Goal: Task Accomplishment & Management: Manage account settings

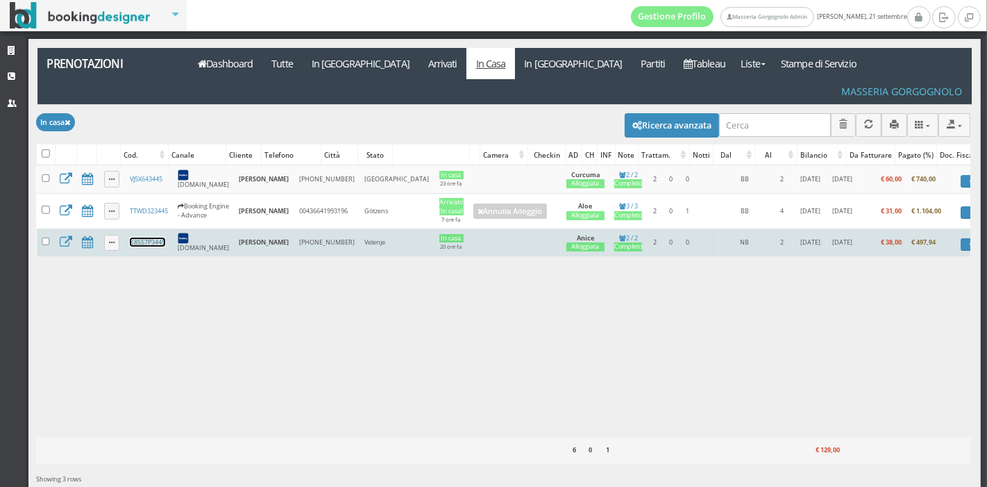
click at [138, 237] on link "K8557P3445" at bounding box center [147, 241] width 35 height 9
click at [153, 237] on link "K8557P3445" at bounding box center [147, 241] width 35 height 9
click at [156, 237] on link "K8557P3445" at bounding box center [147, 241] width 35 height 9
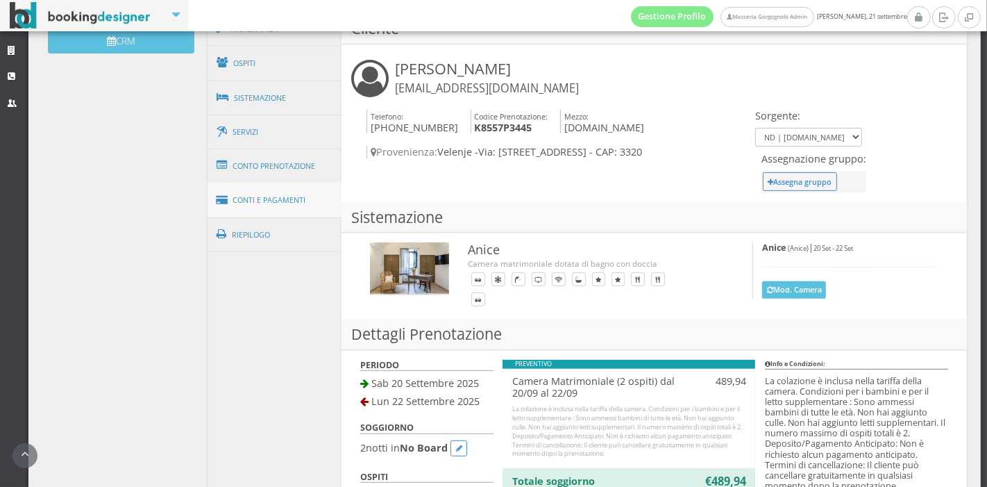
scroll to position [486, 0]
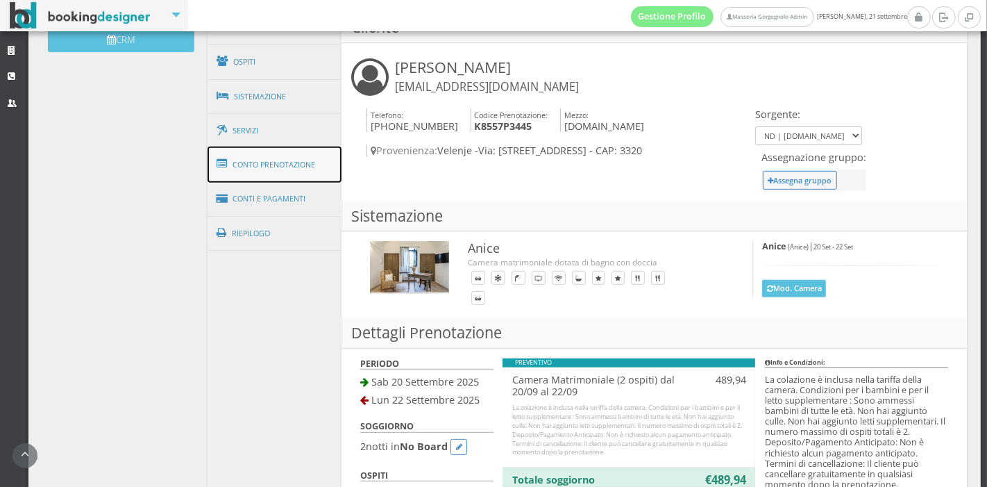
click at [274, 151] on link "Conto Prenotazione" at bounding box center [275, 164] width 135 height 36
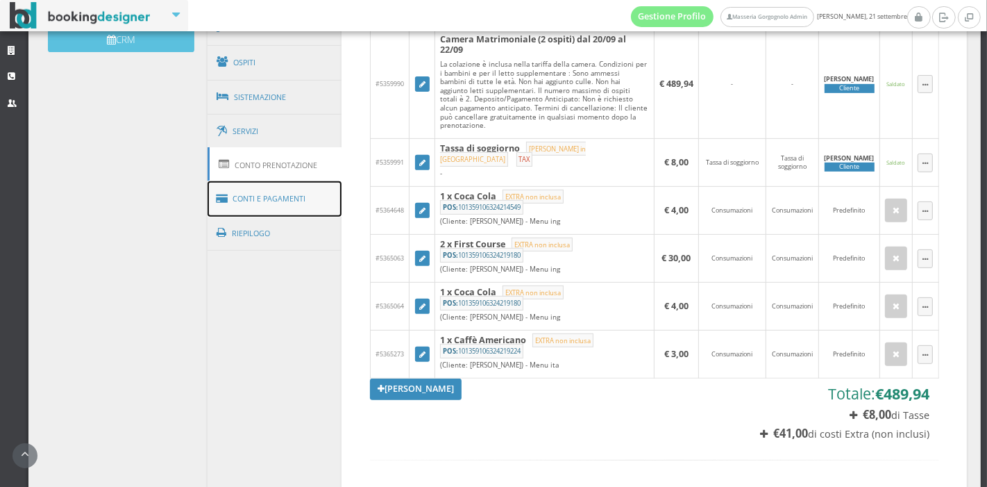
click at [276, 191] on link "Conti e Pagamenti" at bounding box center [275, 198] width 135 height 35
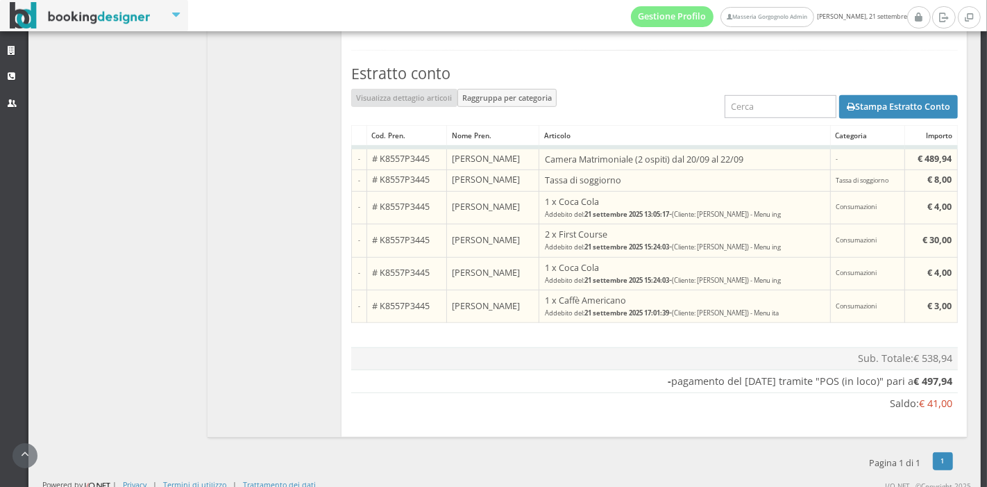
scroll to position [763, 0]
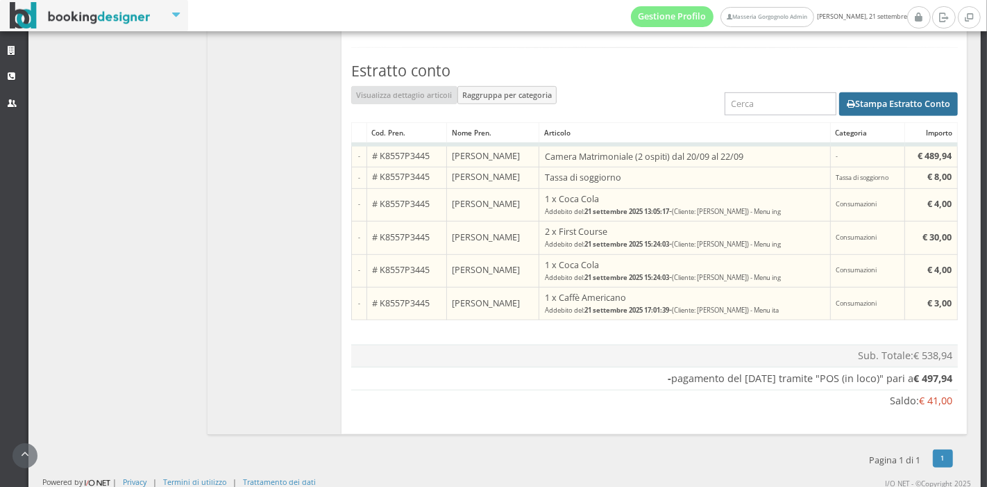
click at [881, 98] on button "Stampa Estratto Conto" at bounding box center [898, 104] width 119 height 24
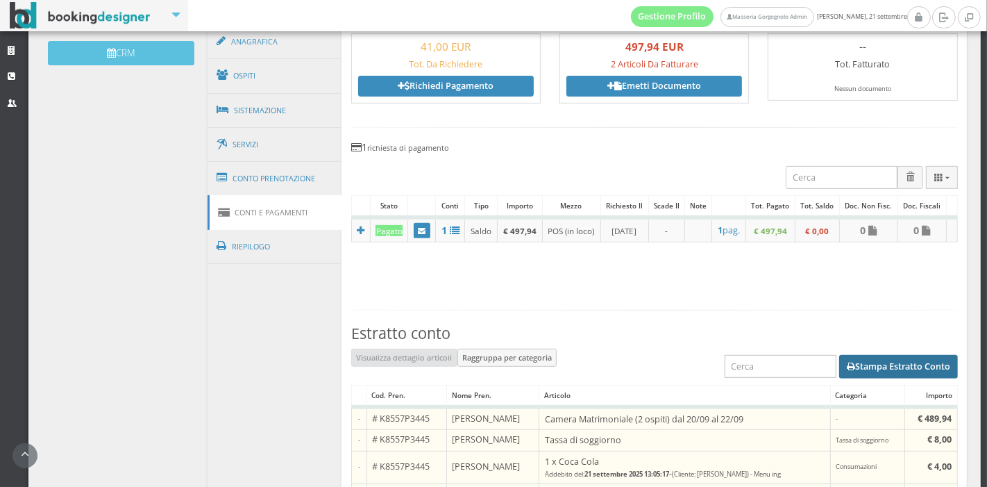
scroll to position [466, 0]
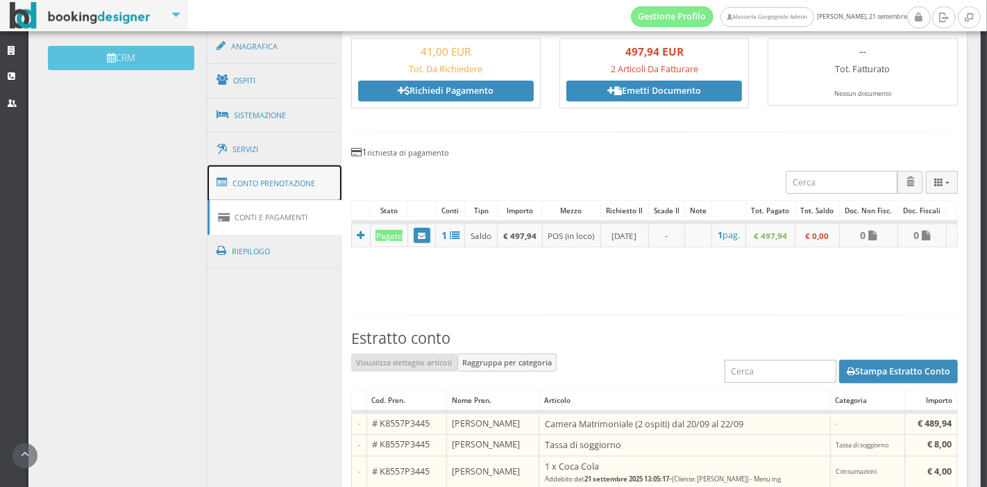
click at [267, 191] on link "Conto Prenotazione" at bounding box center [275, 183] width 135 height 36
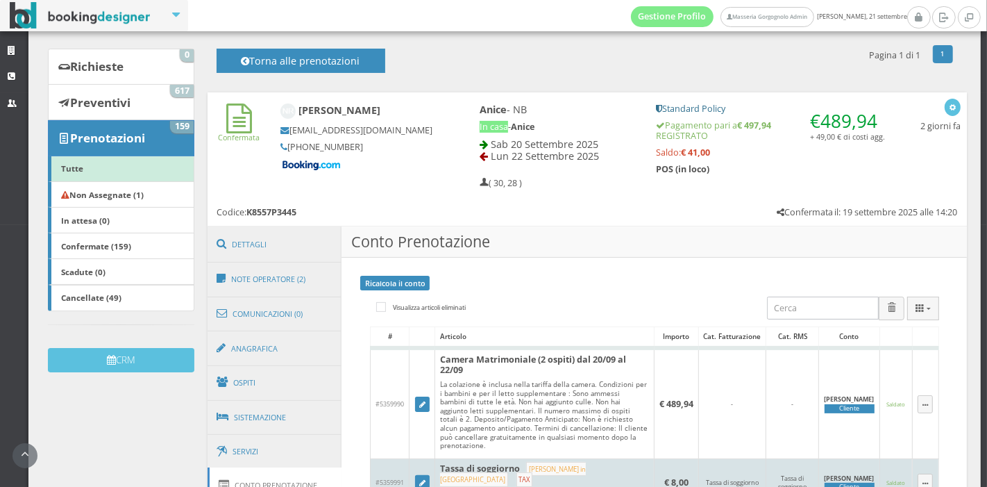
scroll to position [0, 0]
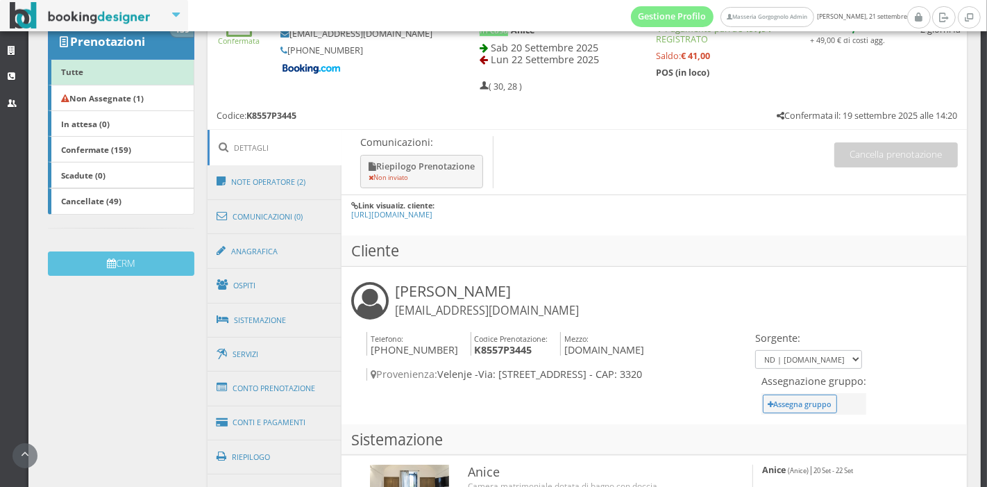
scroll to position [276, 0]
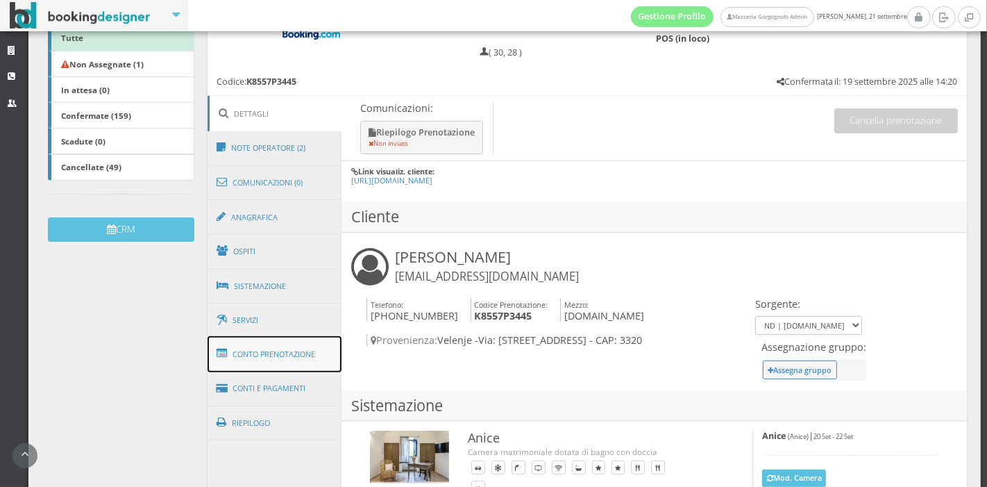
click at [276, 357] on link "Conto Prenotazione" at bounding box center [275, 354] width 135 height 36
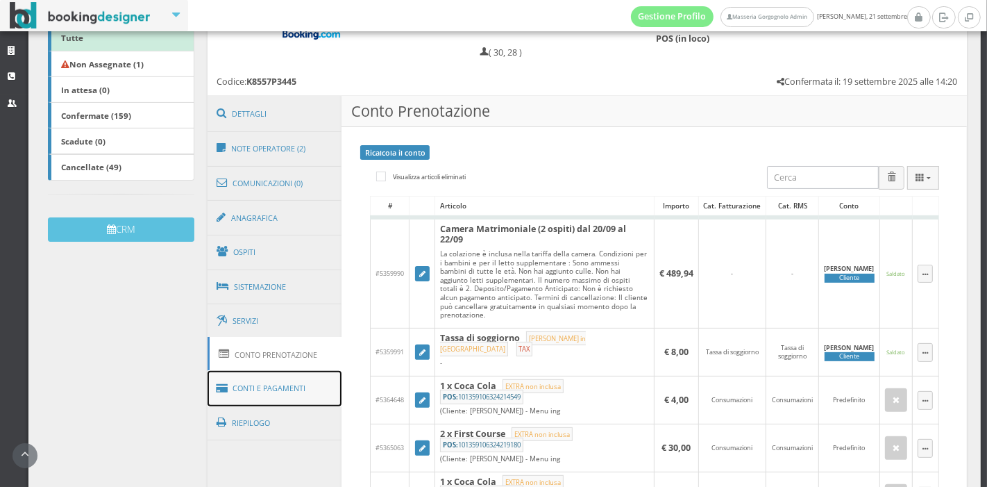
click at [293, 385] on link "Conti e Pagamenti" at bounding box center [275, 388] width 135 height 35
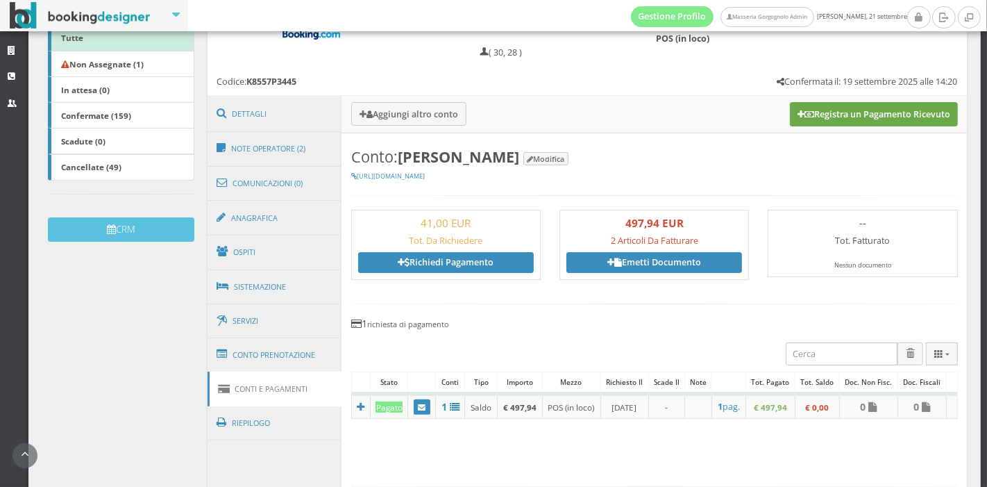
click at [799, 111] on button "Registra un Pagamento Ricevuto" at bounding box center [874, 114] width 168 height 24
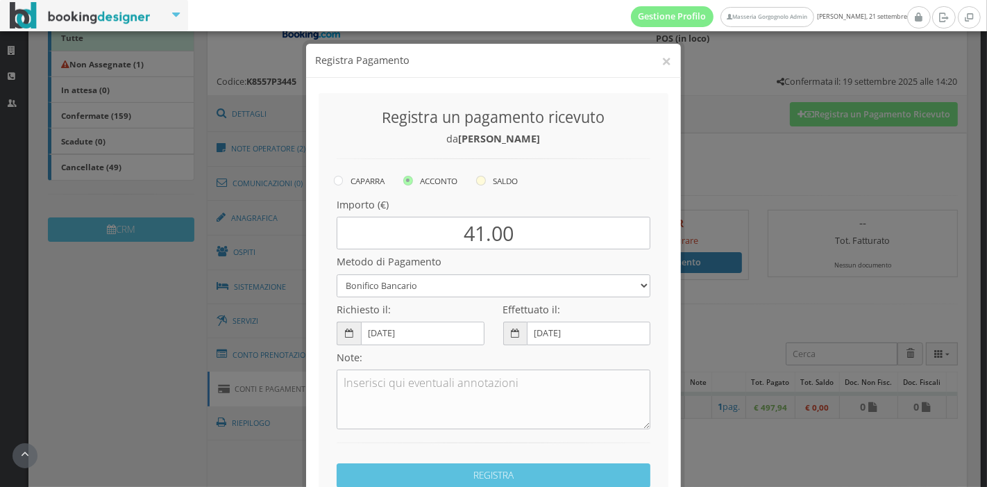
click at [483, 187] on label "SALDO" at bounding box center [497, 180] width 42 height 17
radio input "true"
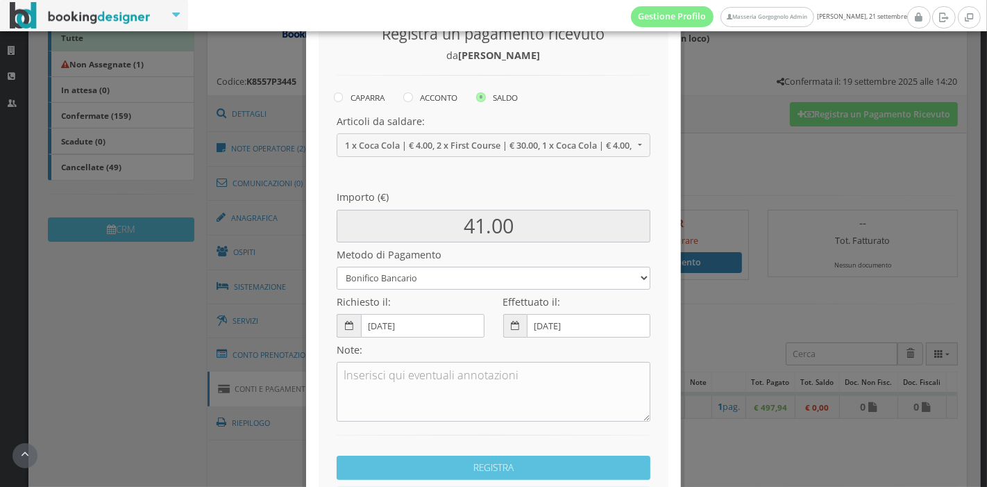
scroll to position [93, 0]
click at [472, 284] on select "Bonifico Bancario Carta di Credito Pay By Link Contanti Assegno Bancario Assegn…" at bounding box center [494, 277] width 314 height 23
select select
click at [337, 266] on select "Bonifico Bancario Carta di Credito Pay By Link Contanti Assegno Bancario Assegn…" at bounding box center [494, 277] width 314 height 23
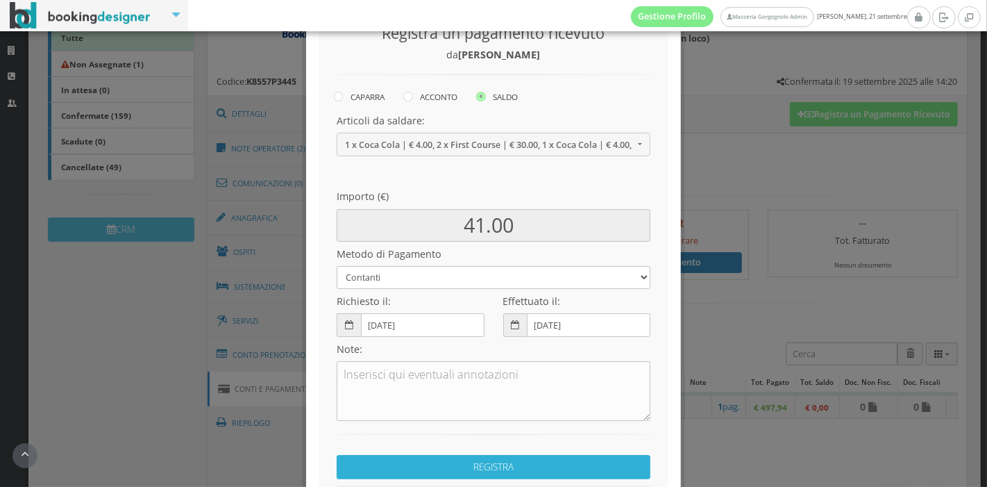
click at [519, 463] on button "REGISTRA" at bounding box center [494, 467] width 314 height 24
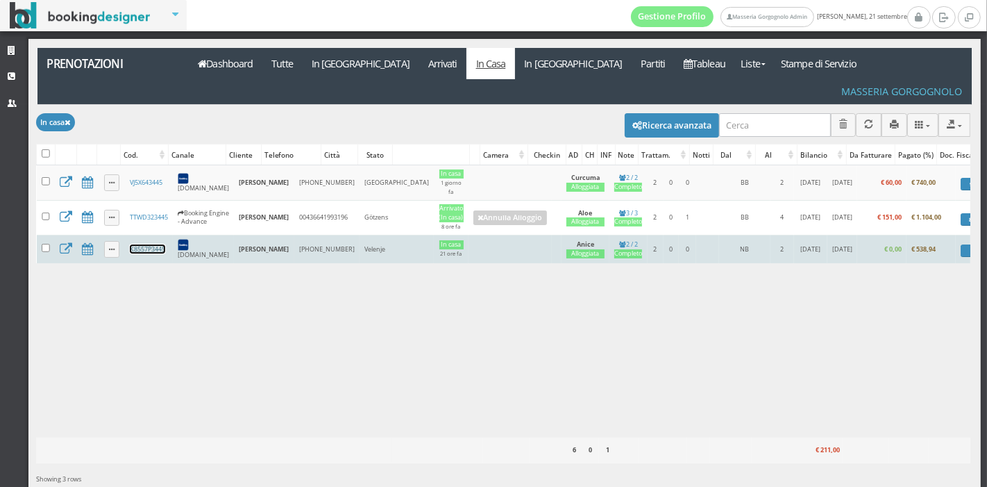
click at [145, 244] on link "K8557P3445" at bounding box center [147, 248] width 35 height 9
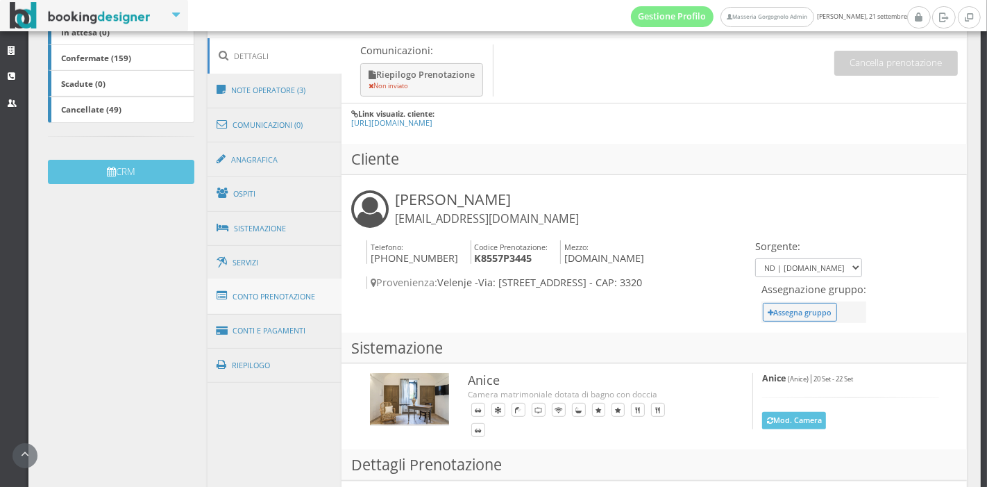
scroll to position [328, 0]
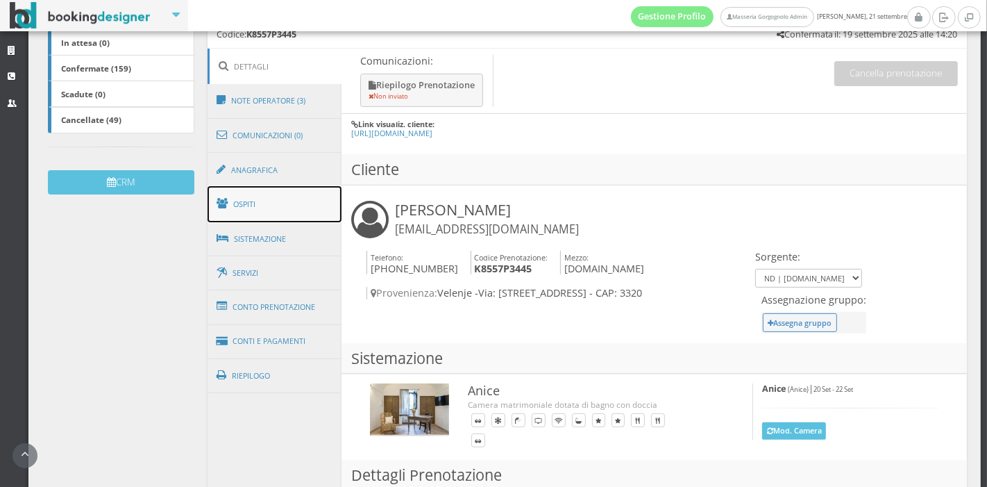
click at [271, 197] on link "Ospiti" at bounding box center [275, 204] width 135 height 36
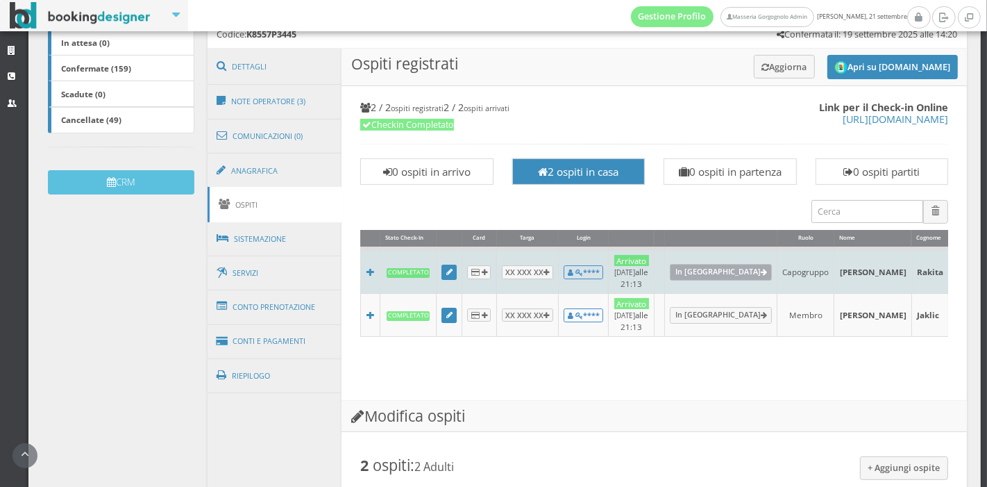
click at [687, 268] on link "In Partenza" at bounding box center [721, 272] width 102 height 17
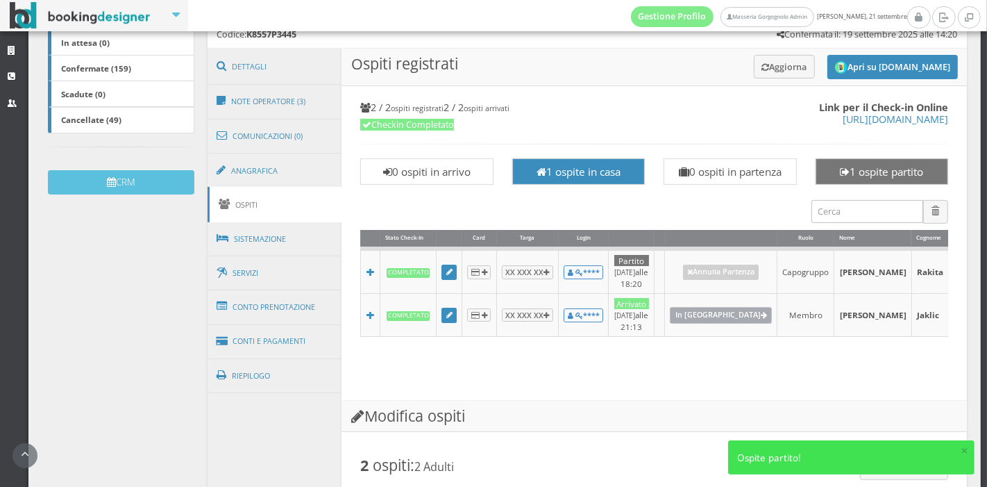
click at [689, 312] on link "In Partenza" at bounding box center [721, 315] width 102 height 17
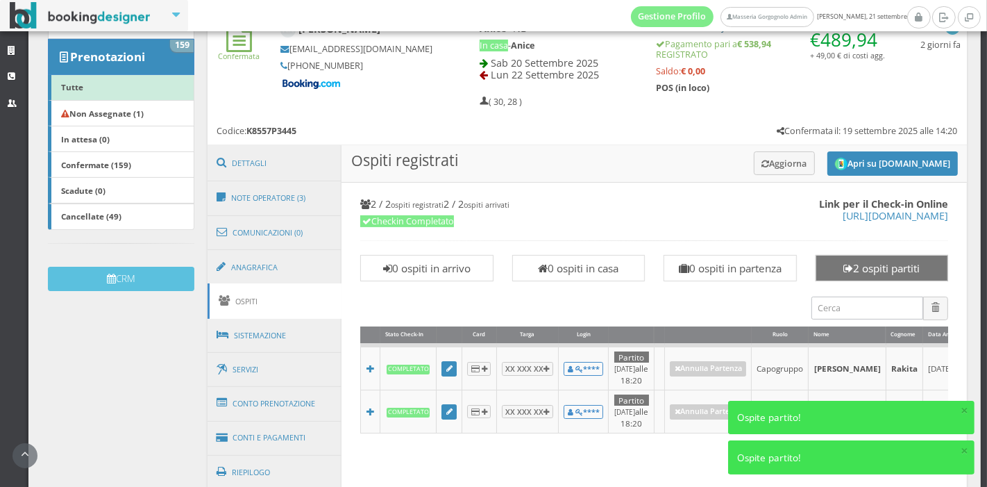
scroll to position [60, 0]
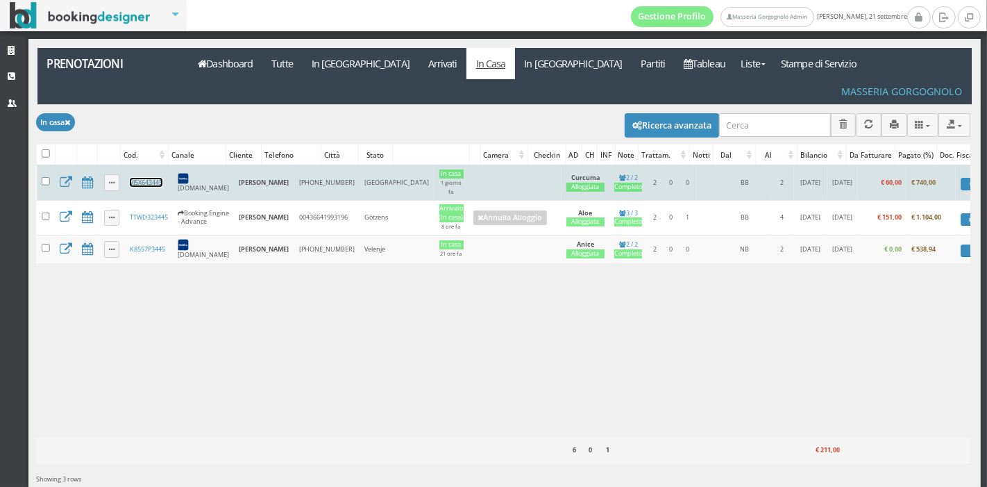
click at [155, 178] on link "VJ5X643445" at bounding box center [146, 182] width 33 height 9
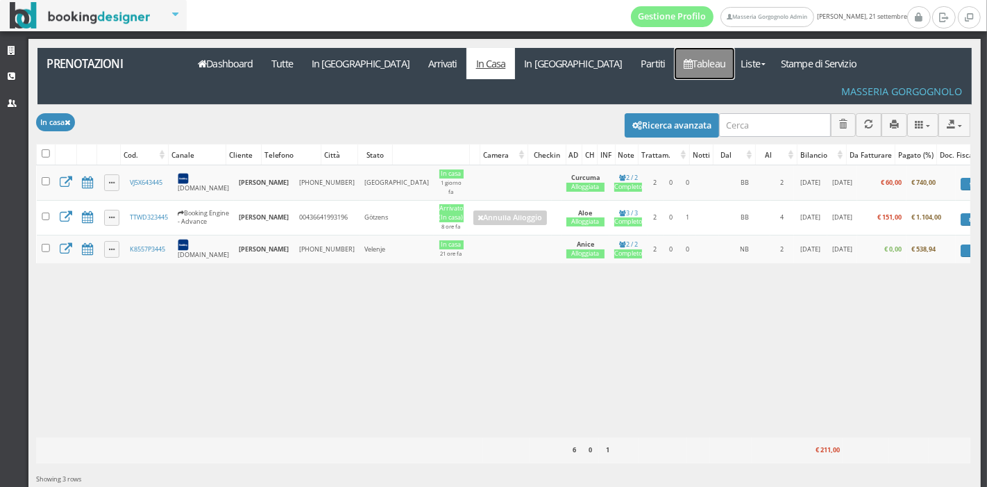
click at [675, 64] on link "Tableau" at bounding box center [705, 63] width 60 height 31
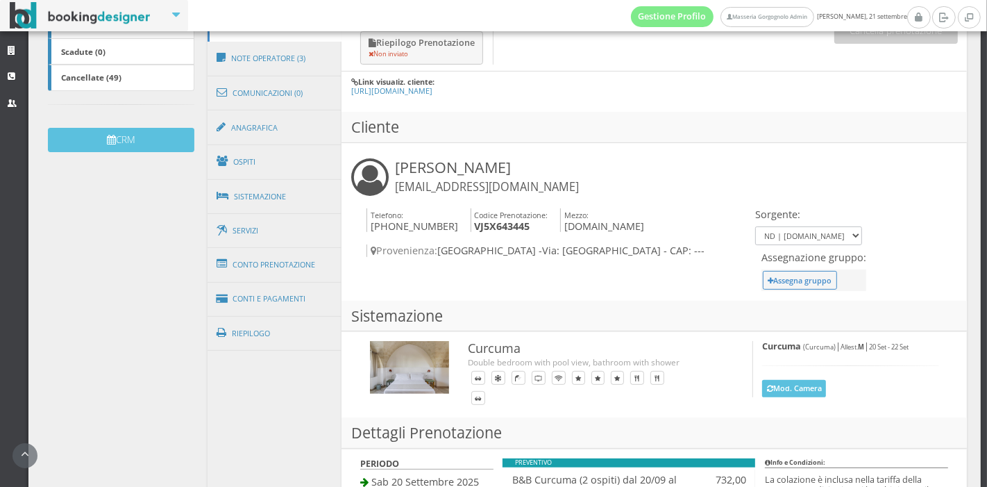
scroll to position [376, 0]
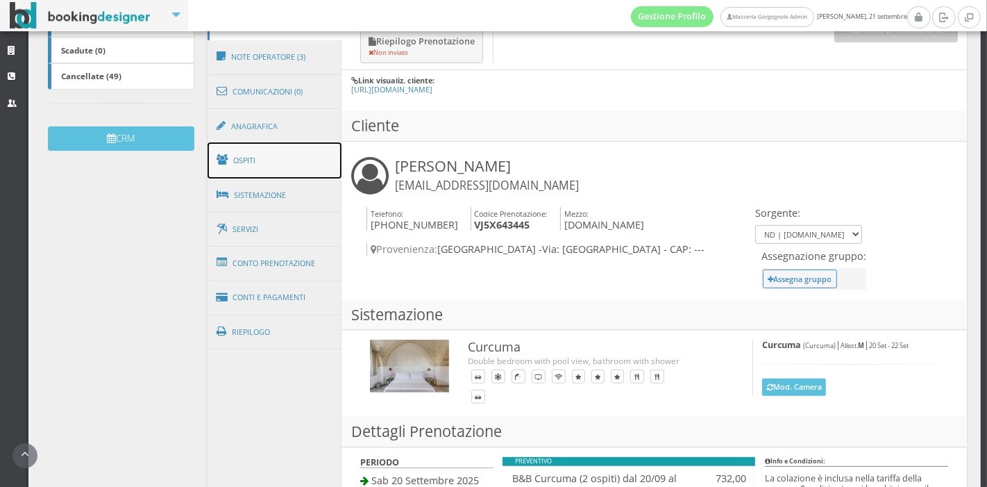
click at [298, 160] on link "Ospiti" at bounding box center [275, 160] width 135 height 36
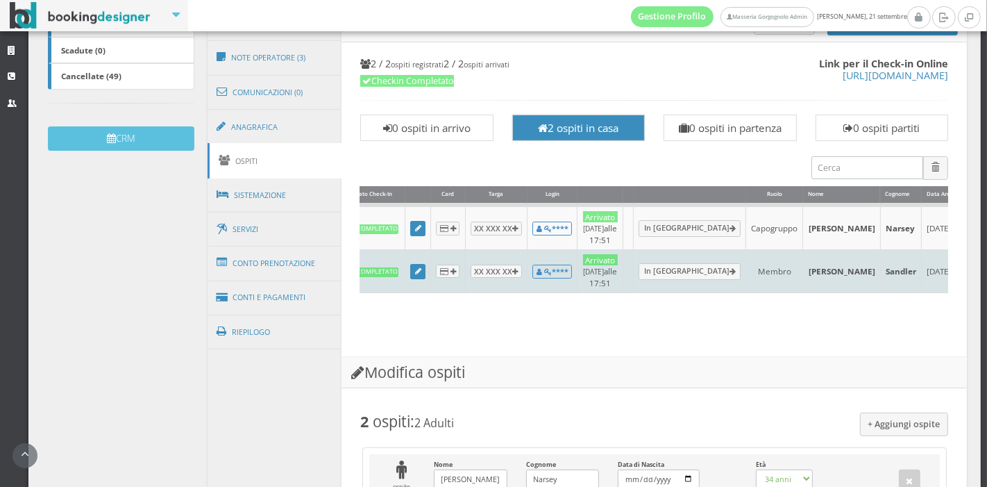
scroll to position [0, 15]
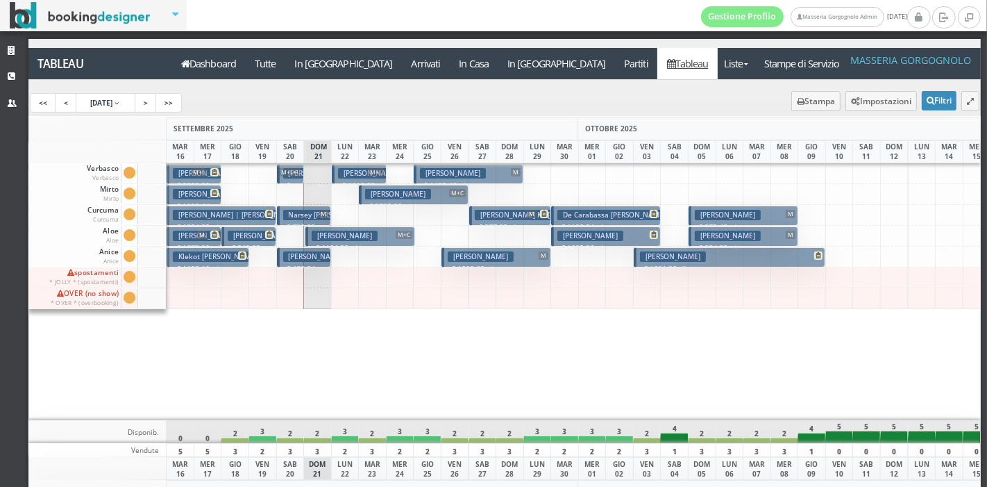
click at [470, 258] on h3 "Mashru Anokhi" at bounding box center [481, 256] width 66 height 10
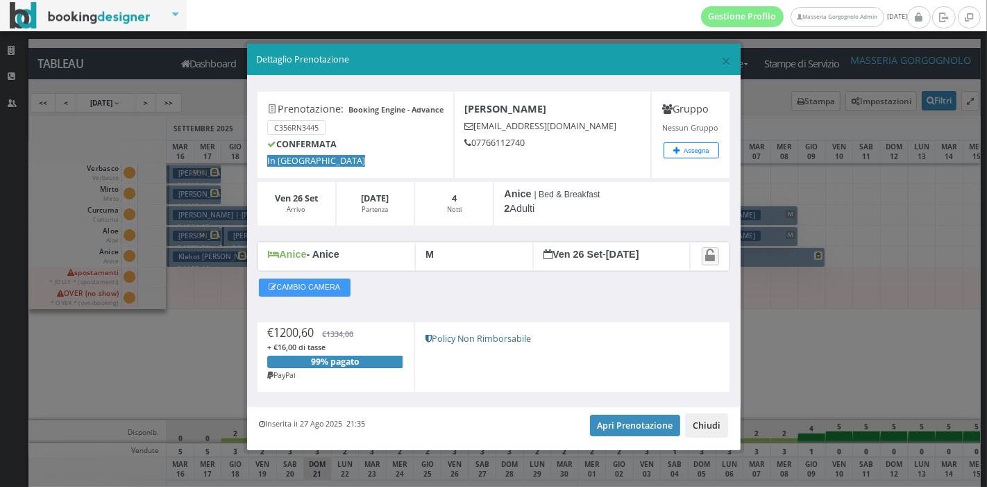
click at [707, 417] on button "Chiudi" at bounding box center [706, 425] width 43 height 24
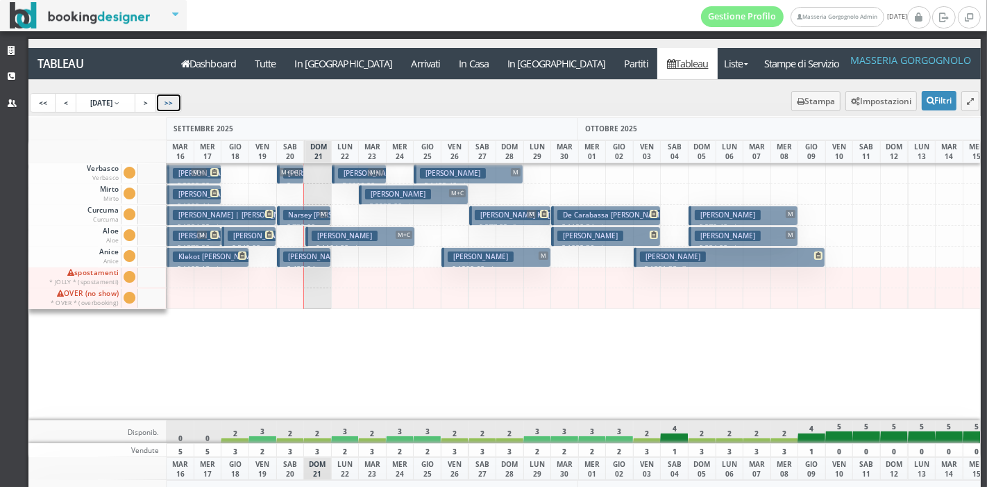
click at [182, 102] on link ">>" at bounding box center [168, 102] width 26 height 19
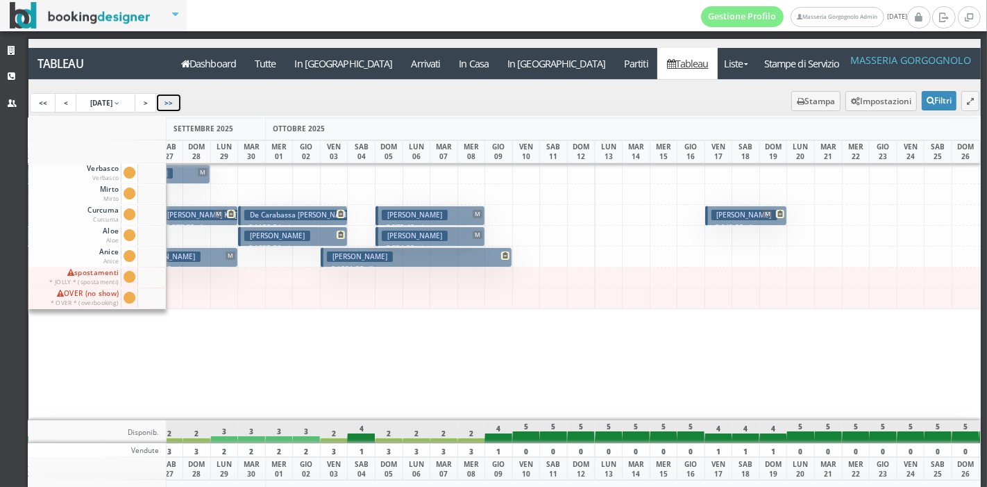
click at [748, 207] on button "Culbertson Lauren M € 643.50 3 notti 2 Adulti" at bounding box center [746, 215] width 82 height 20
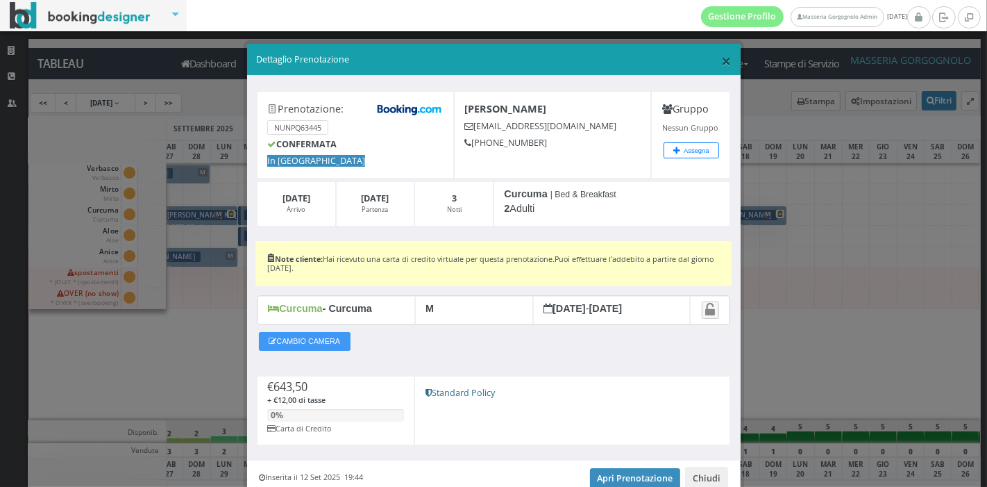
click at [721, 63] on span "×" at bounding box center [726, 61] width 10 height 24
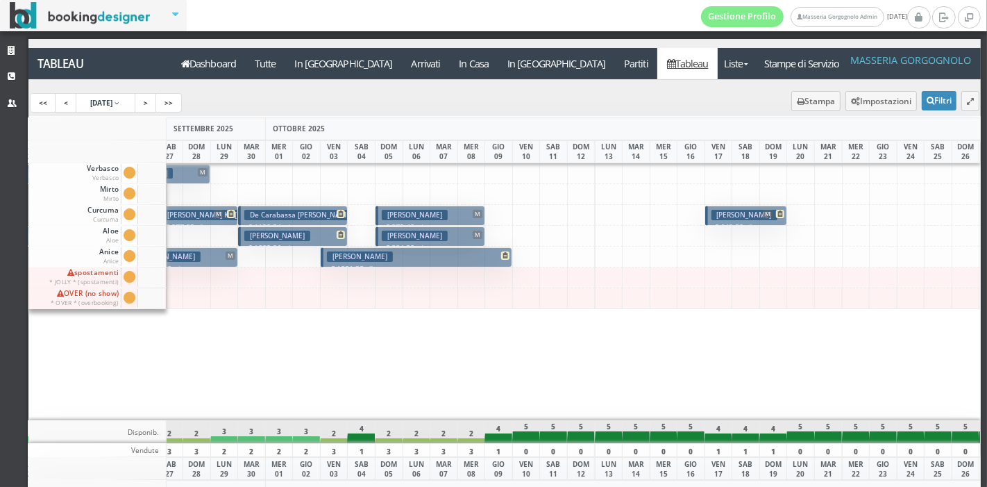
click at [735, 215] on h3 "Culbertson Lauren" at bounding box center [745, 215] width 66 height 10
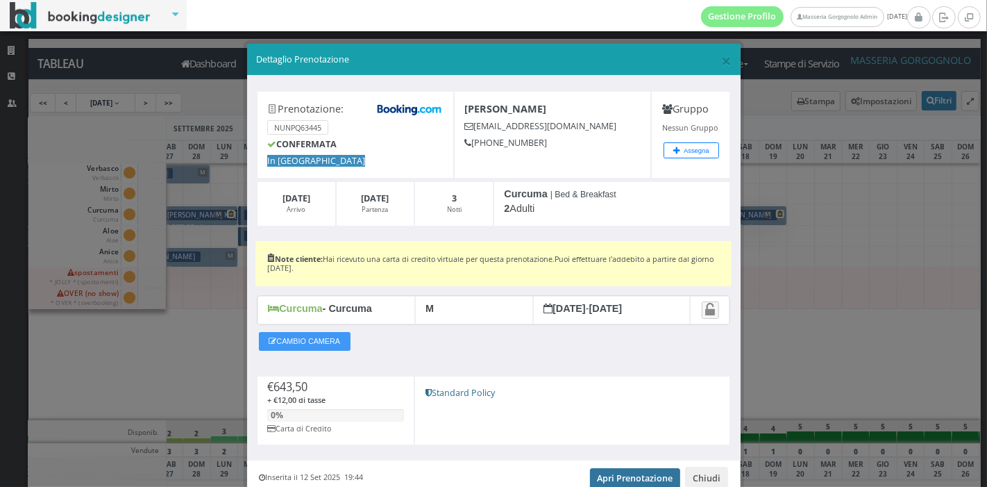
click at [597, 473] on link "Apri Prenotazione" at bounding box center [635, 478] width 91 height 21
click at [721, 58] on span "×" at bounding box center [726, 61] width 10 height 24
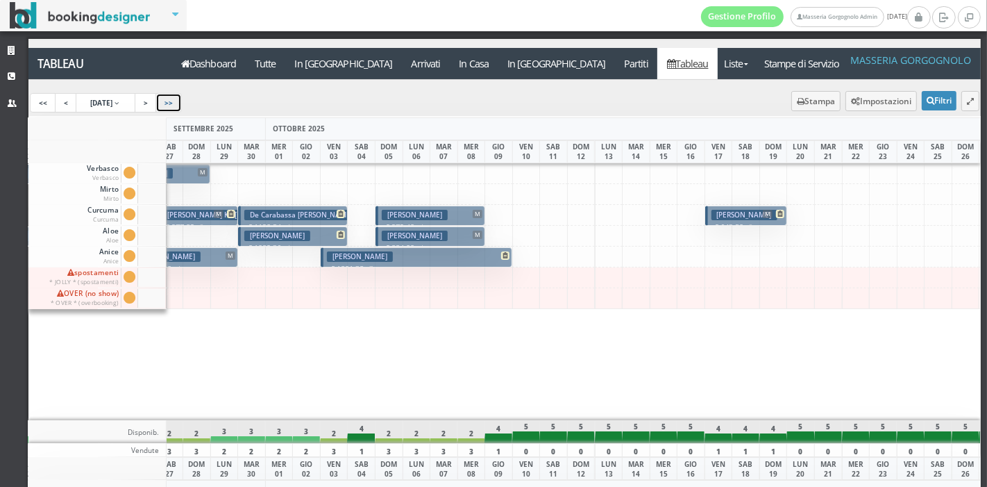
click at [180, 103] on link ">>" at bounding box center [168, 102] width 26 height 19
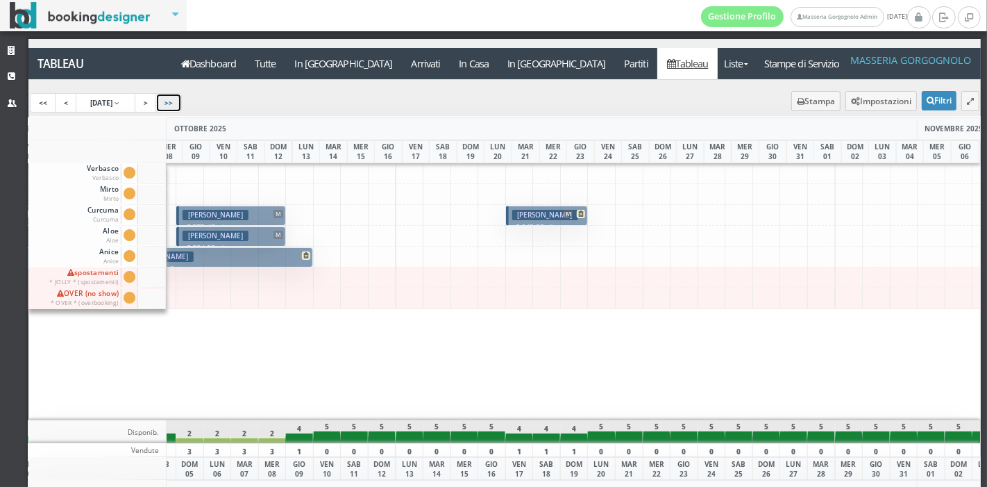
scroll to position [0, 627]
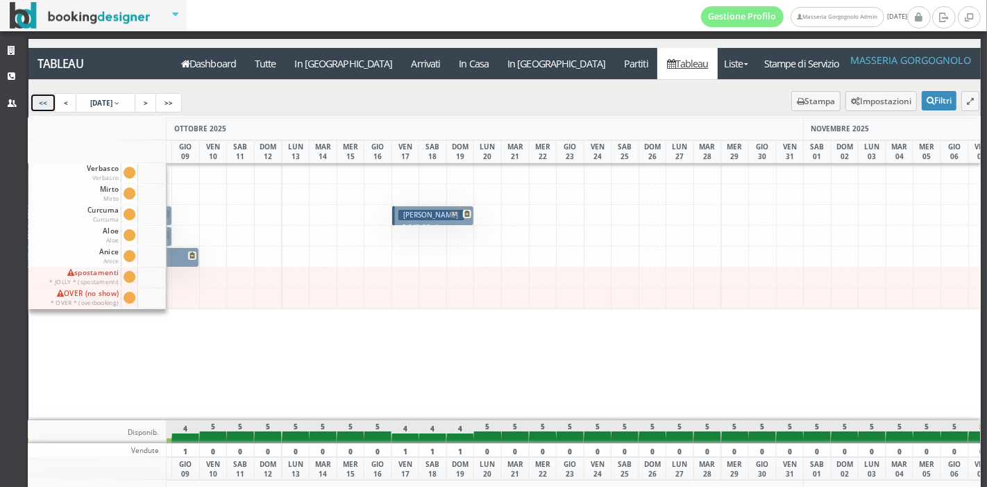
click at [45, 103] on link "<<" at bounding box center [43, 102] width 26 height 19
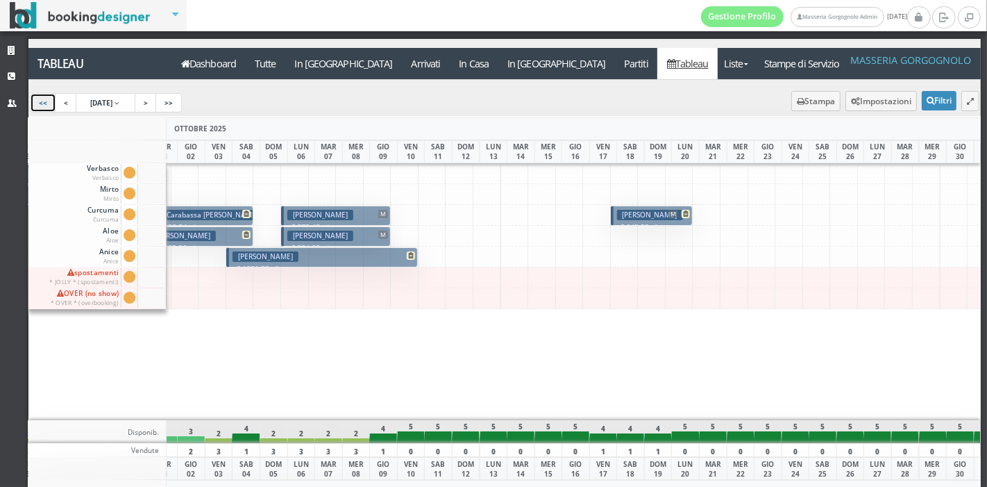
scroll to position [0, 324]
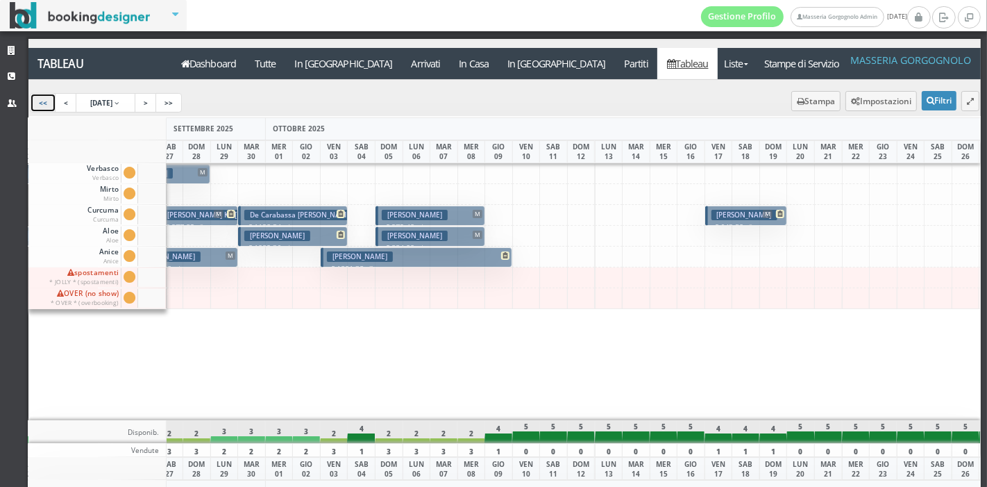
click at [45, 103] on link "<<" at bounding box center [43, 102] width 26 height 19
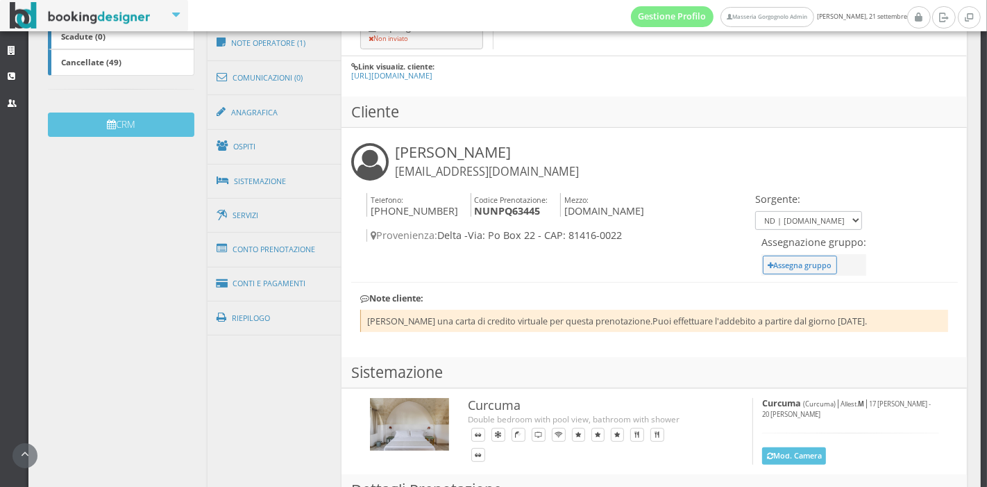
scroll to position [433, 0]
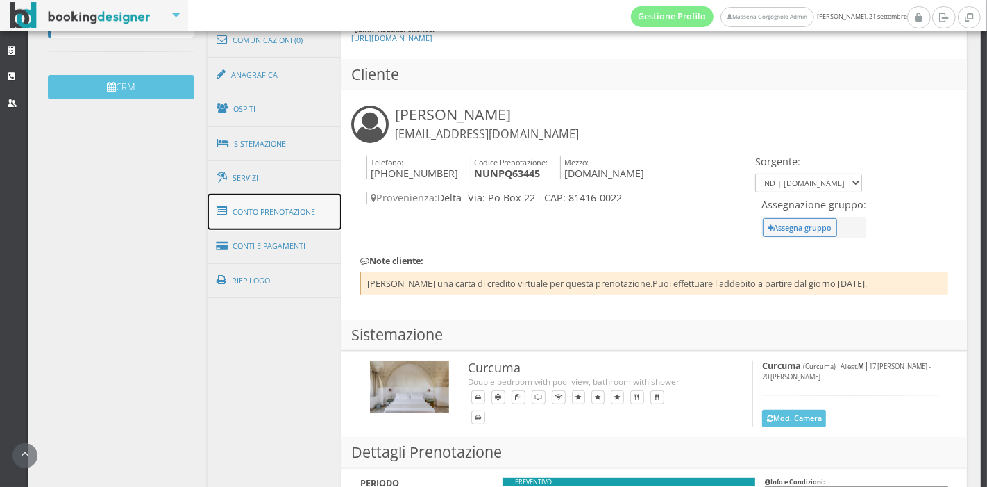
click at [258, 216] on link "Conto Prenotazione" at bounding box center [275, 212] width 135 height 36
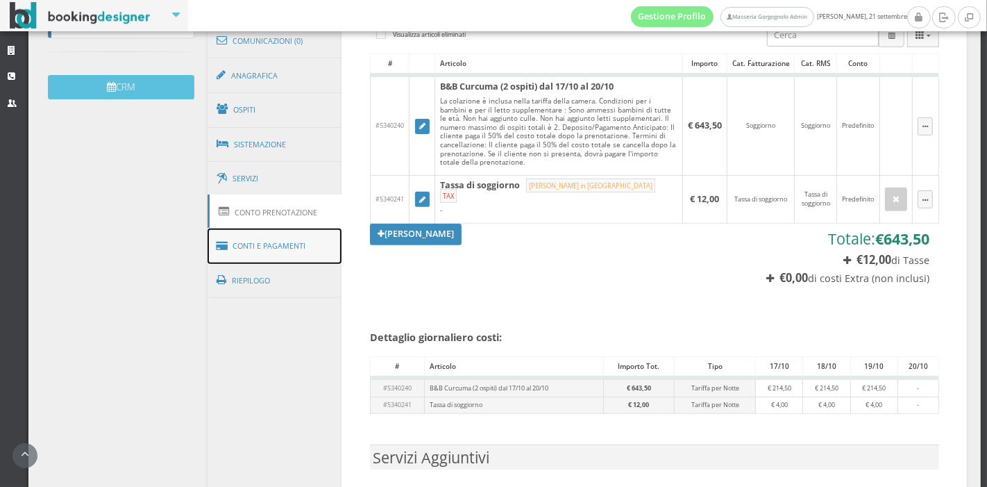
click at [226, 231] on link "Conti e Pagamenti" at bounding box center [275, 245] width 135 height 35
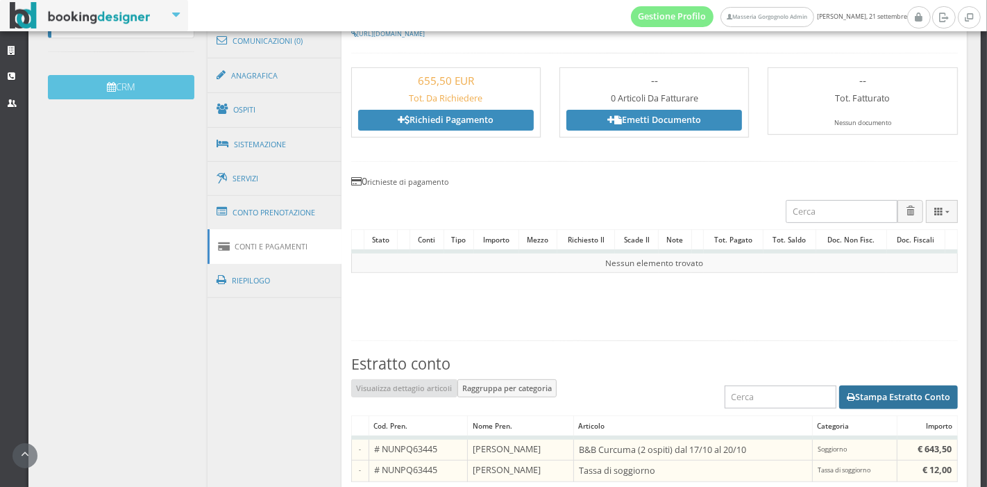
click at [855, 400] on button "Stampa Estratto Conto" at bounding box center [898, 397] width 119 height 24
